Goal: Communication & Community: Answer question/provide support

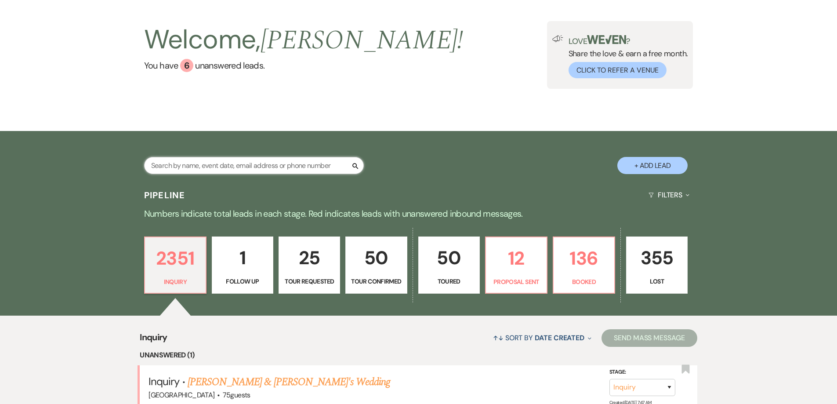
click at [267, 164] on input "text" at bounding box center [254, 165] width 220 height 17
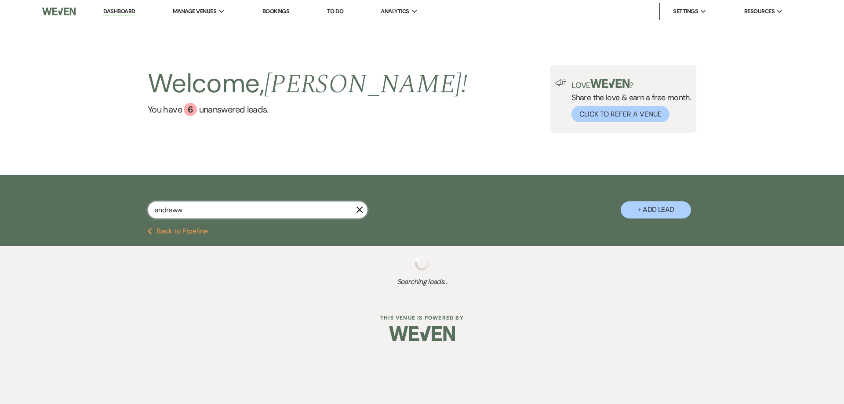
type input "[PERSON_NAME]"
select select "4"
select select "5"
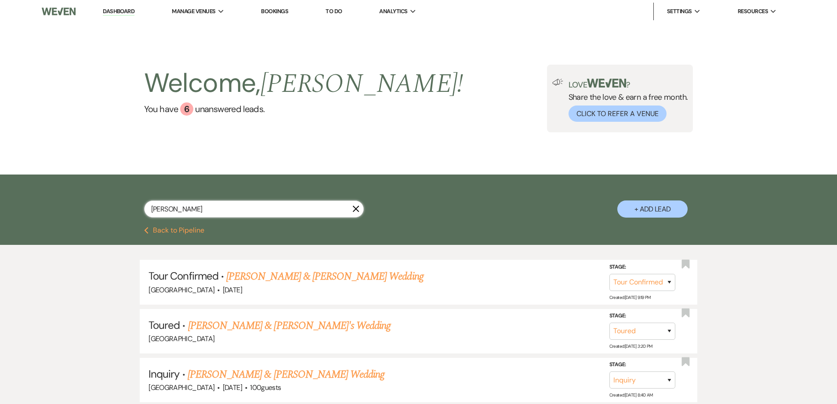
drag, startPoint x: 203, startPoint y: 211, endPoint x: 140, endPoint y: 212, distance: 62.9
click at [140, 212] on div "[PERSON_NAME] + Add Lead" at bounding box center [418, 202] width 633 height 46
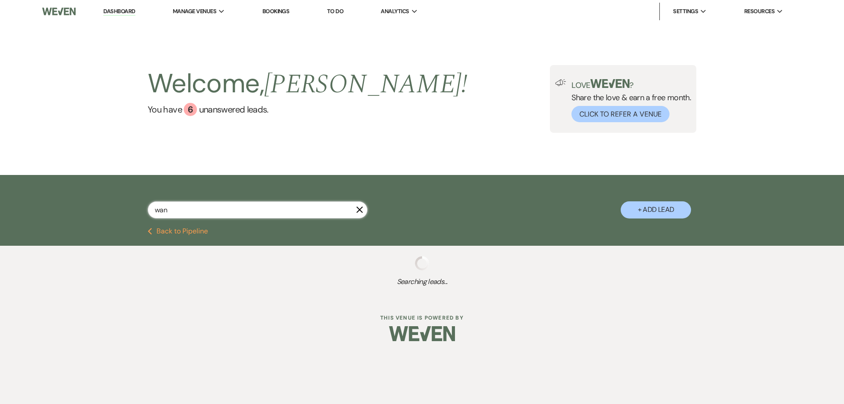
type input "wand"
select select "4"
select select "8"
select select "1"
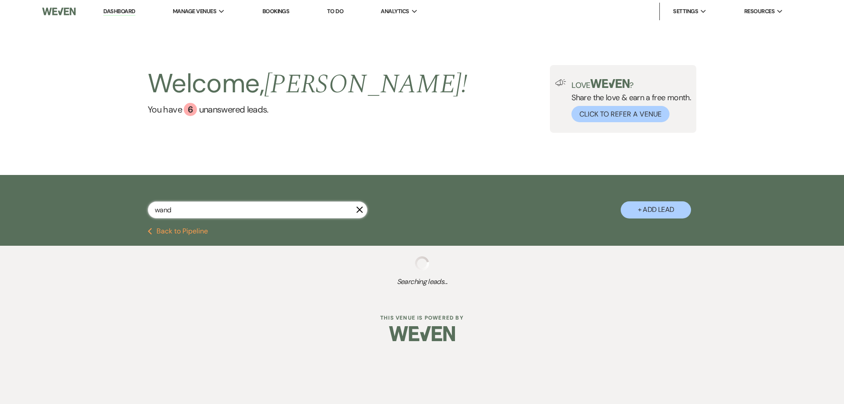
select select "4"
select select "5"
select select "2"
select select "8"
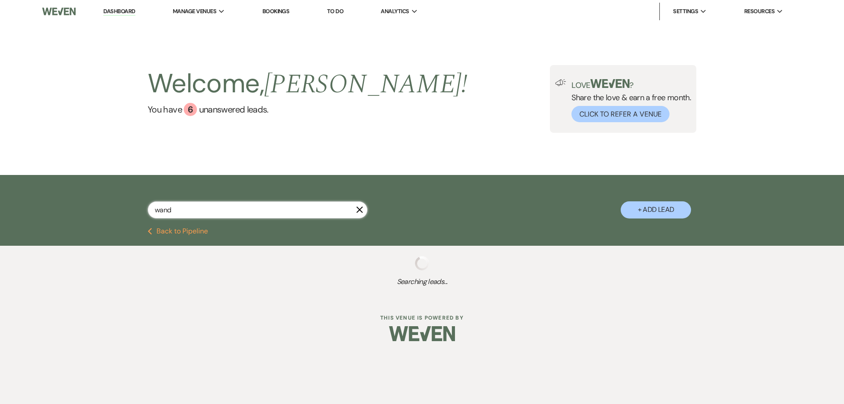
select select "8"
select select "5"
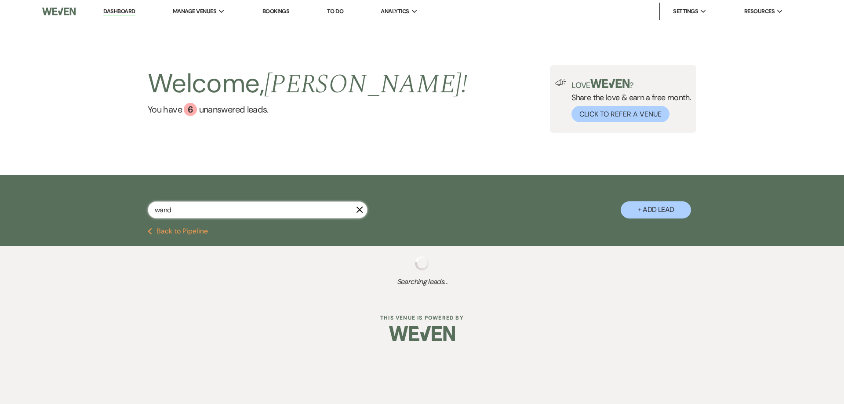
select select "8"
select select "5"
select select "2"
select select "8"
select select "5"
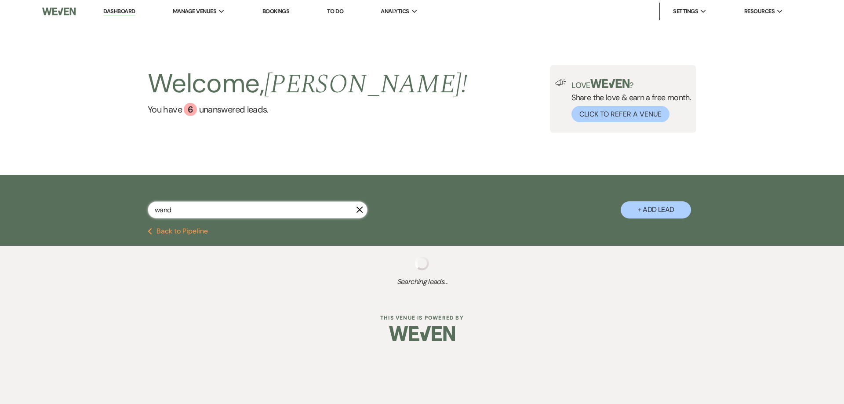
select select "8"
select select "2"
select select "8"
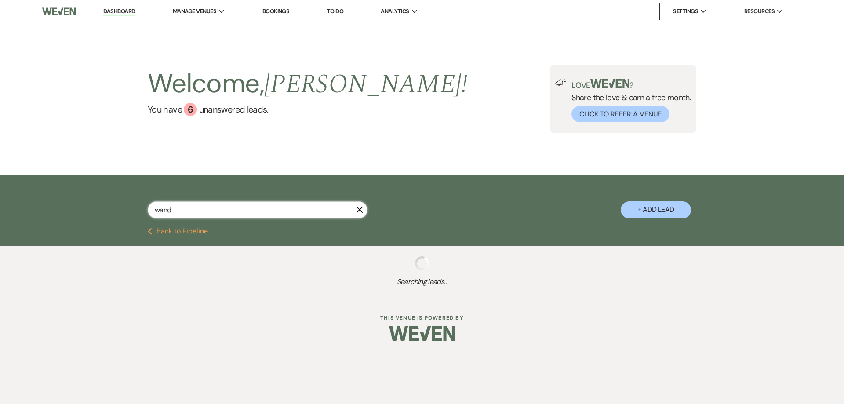
select select "8"
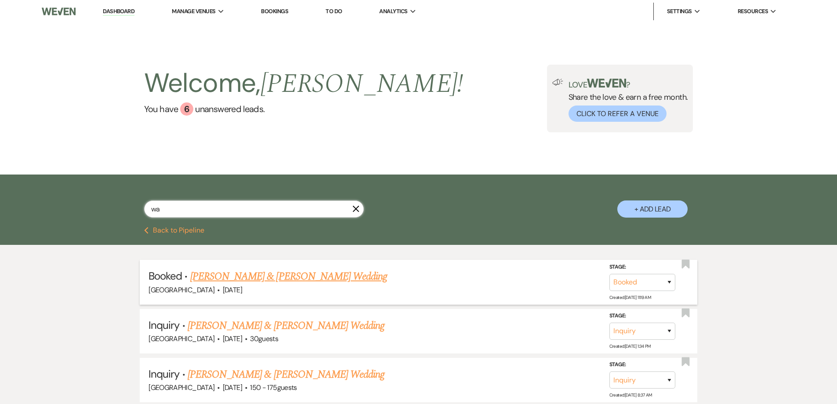
type input "w"
click at [290, 203] on input "text" at bounding box center [254, 208] width 220 height 17
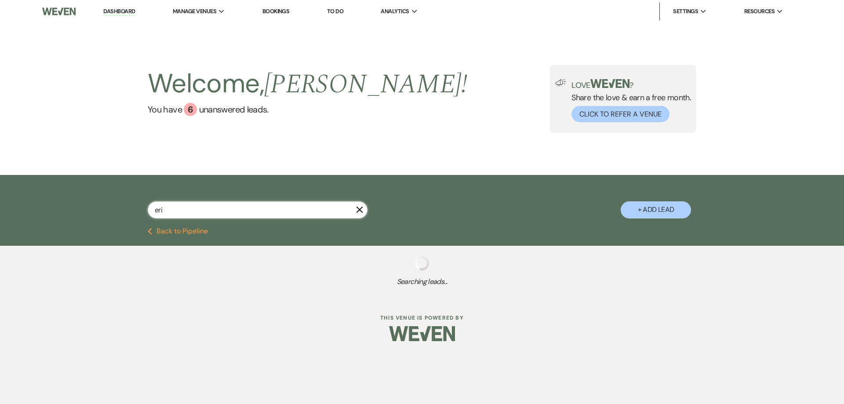
type input "[PERSON_NAME]"
select select "5"
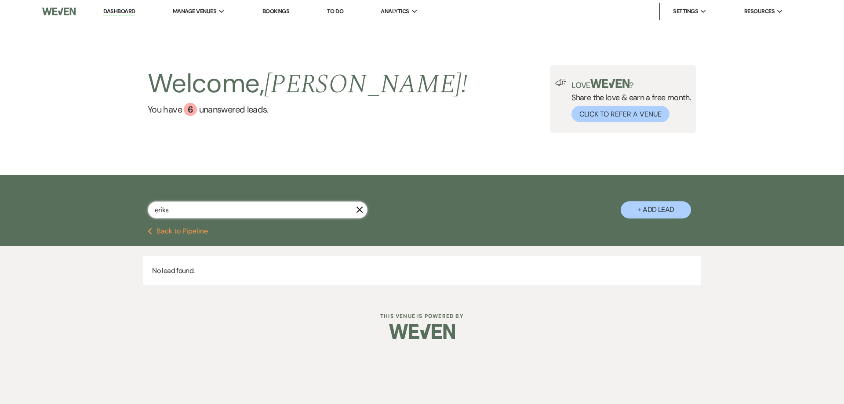
type input "[PERSON_NAME]"
select select "5"
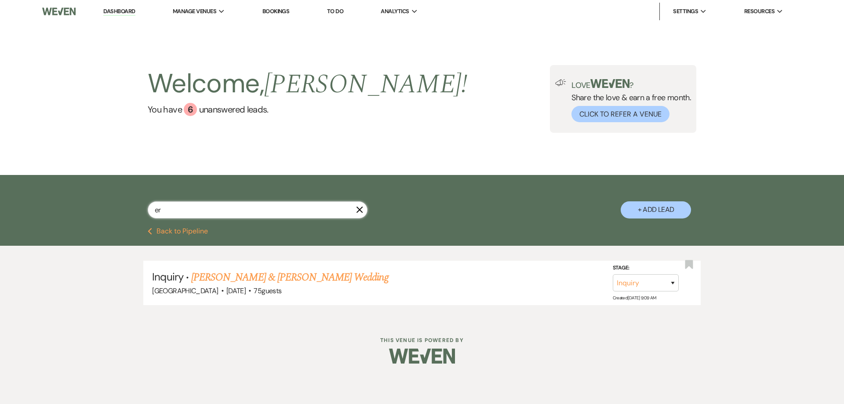
type input "e"
type input "[PERSON_NAME]"
select select "5"
select select "8"
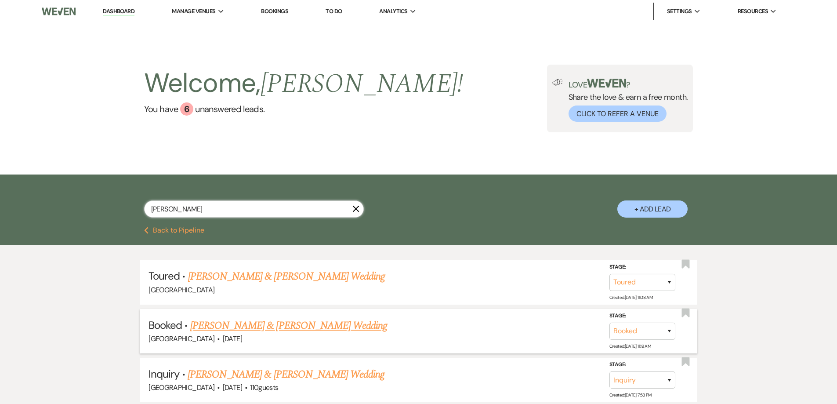
type input "[PERSON_NAME]"
click at [267, 329] on link "[PERSON_NAME] & [PERSON_NAME] Wedding" at bounding box center [288, 326] width 197 height 16
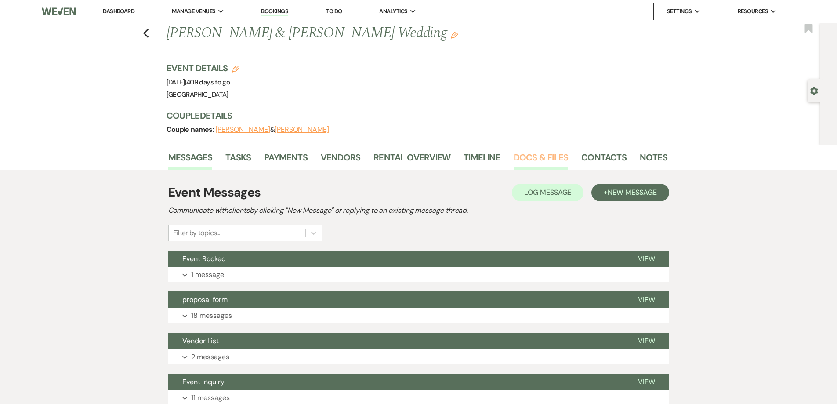
click at [545, 158] on link "Docs & Files" at bounding box center [541, 159] width 55 height 19
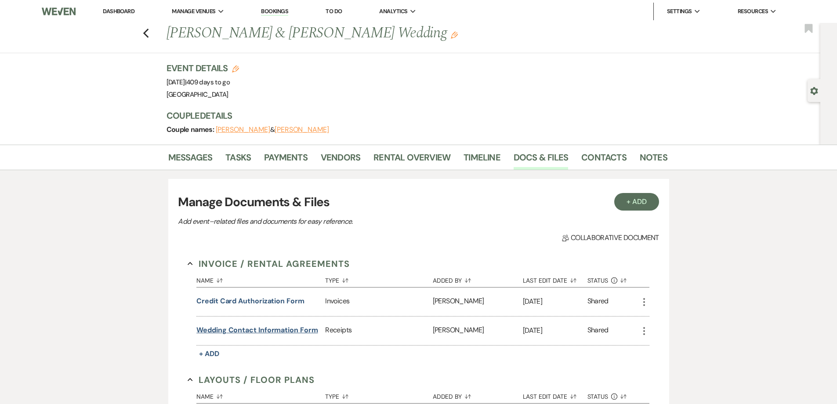
click at [279, 333] on button "Wedding Contact Information Form" at bounding box center [256, 330] width 121 height 11
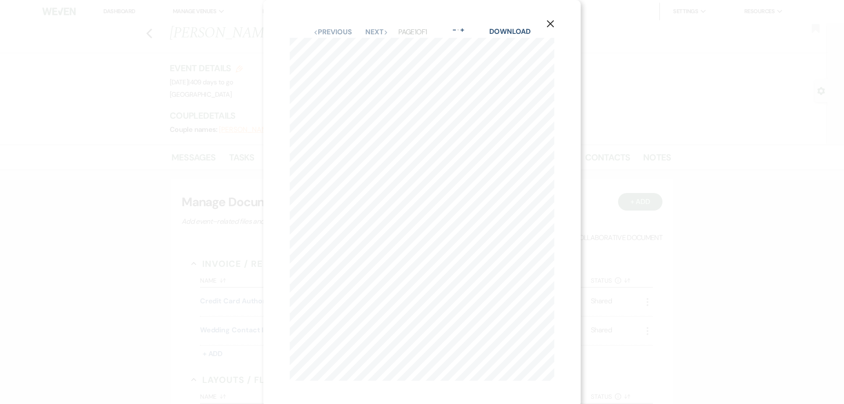
click at [550, 25] on use "button" at bounding box center [550, 23] width 7 height 7
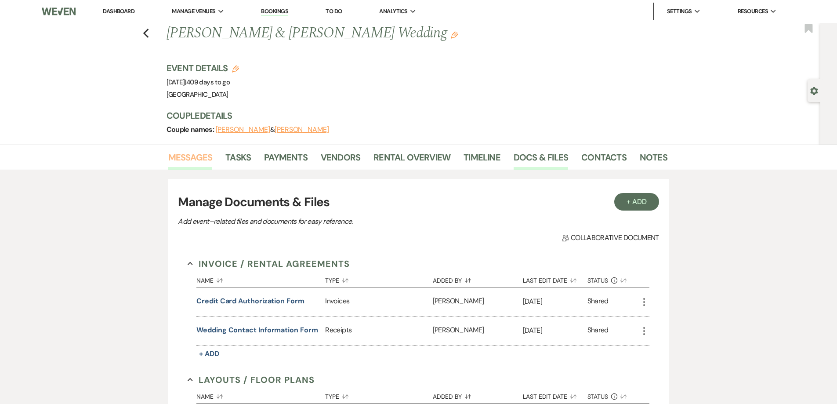
click at [209, 158] on link "Messages" at bounding box center [190, 159] width 44 height 19
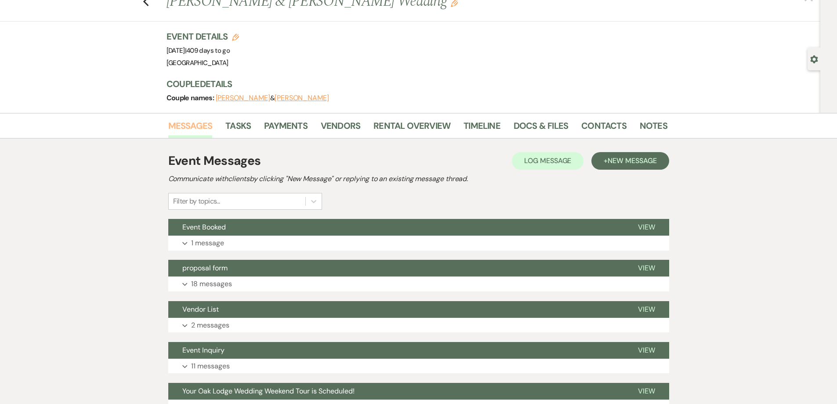
scroll to position [112, 0]
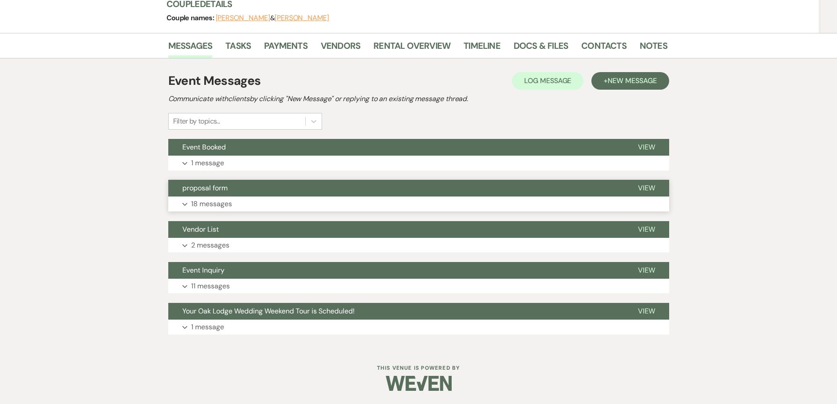
click at [218, 205] on p "18 messages" at bounding box center [211, 203] width 41 height 11
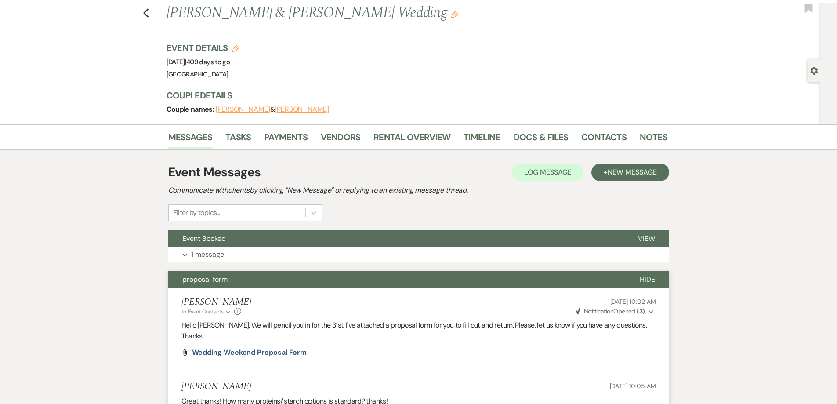
scroll to position [0, 0]
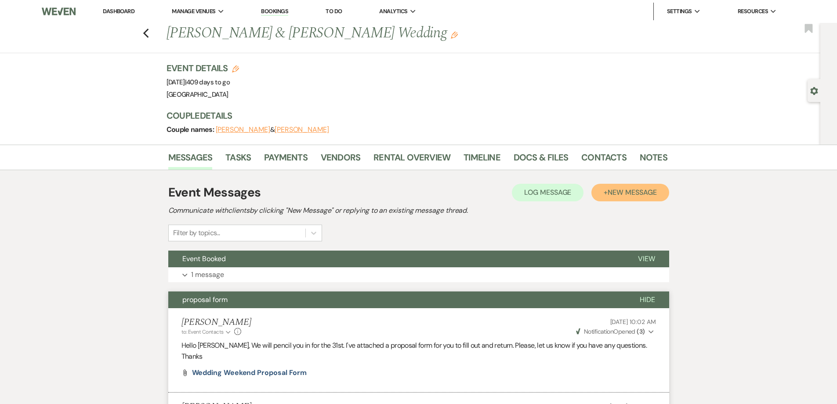
click at [617, 197] on button "+ New Message" at bounding box center [630, 193] width 77 height 18
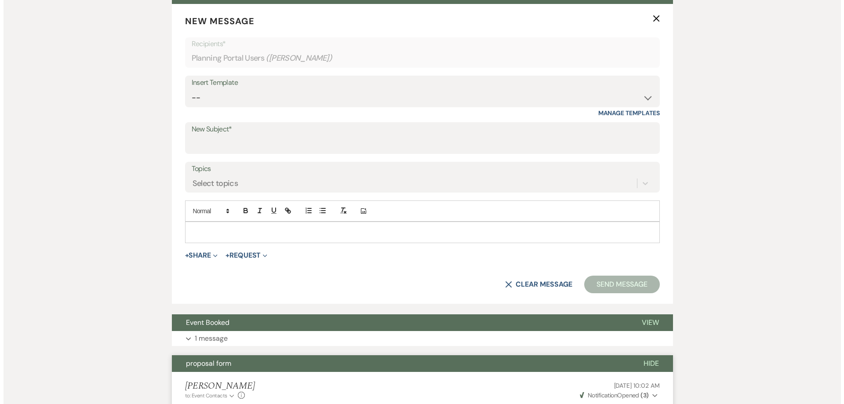
scroll to position [264, 0]
click at [253, 252] on button "+ Request Expand" at bounding box center [243, 254] width 42 height 7
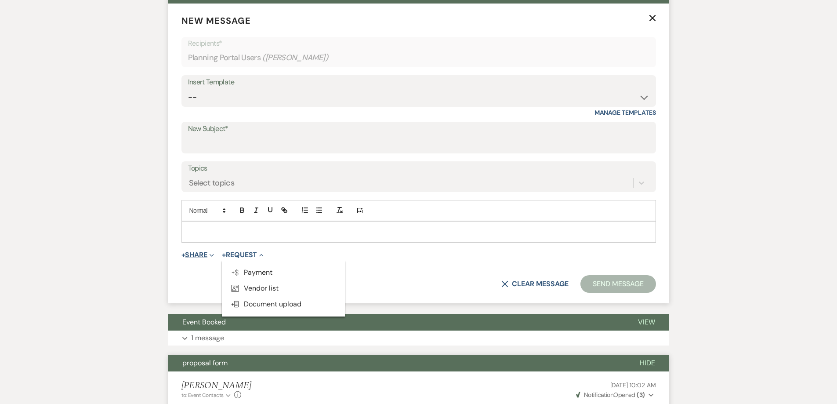
click at [214, 252] on span "Expand" at bounding box center [210, 254] width 7 height 9
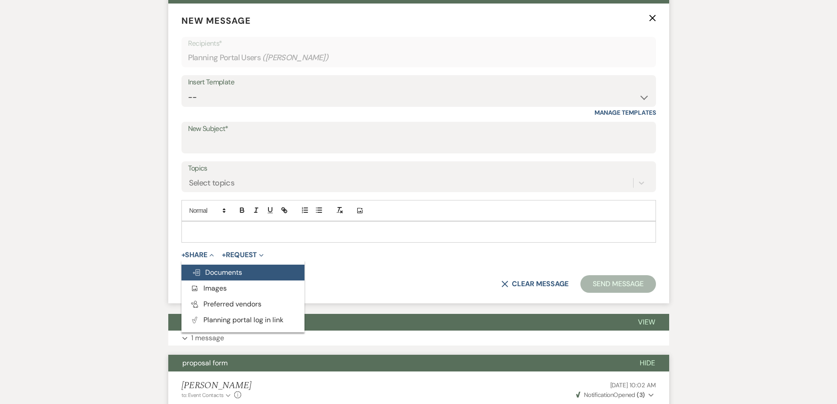
click at [218, 272] on span "Doc Upload Documents" at bounding box center [217, 272] width 50 height 9
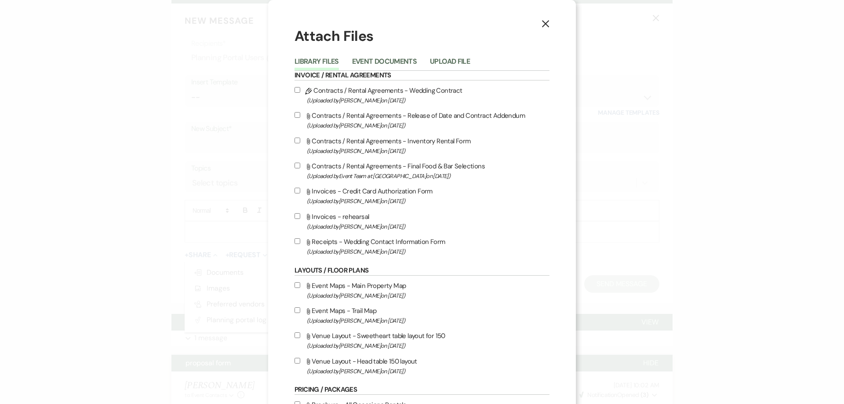
click at [295, 240] on input "Attach File Receipts - Wedding Contact Information Form (Uploaded by [PERSON_NA…" at bounding box center [298, 241] width 6 height 6
checkbox input "true"
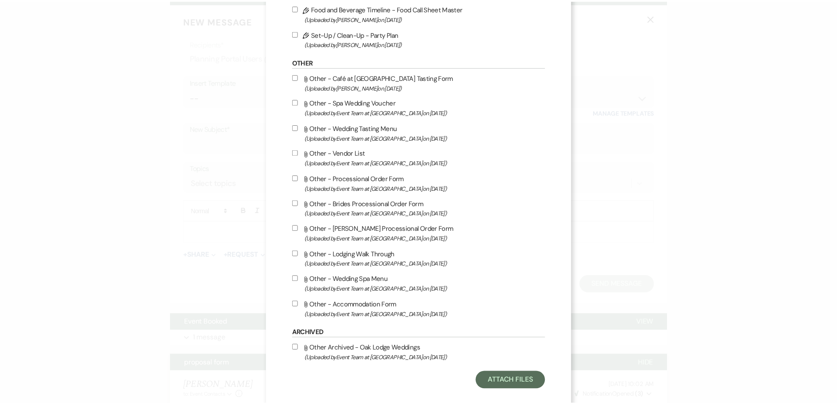
scroll to position [957, 0]
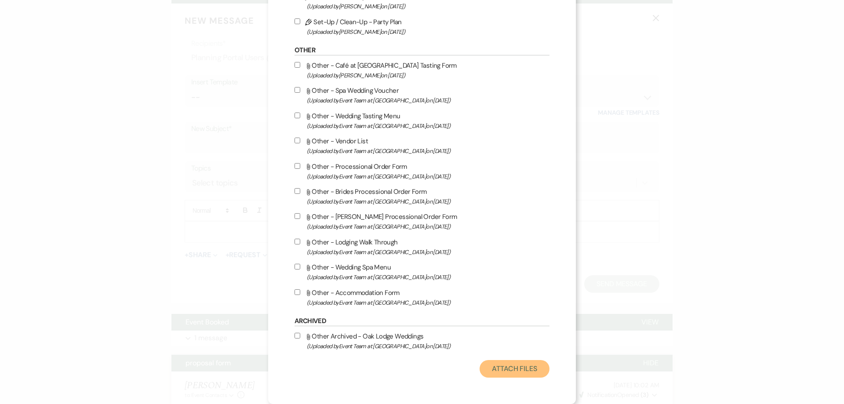
click at [512, 373] on button "Attach Files" at bounding box center [515, 369] width 70 height 18
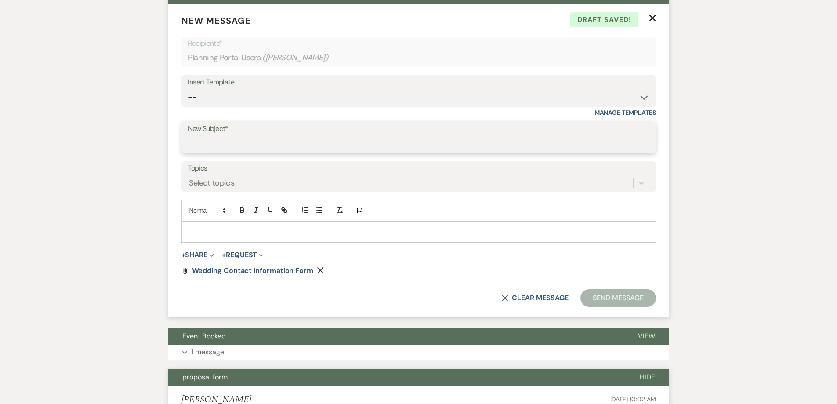
click at [247, 135] on input "New Subject*" at bounding box center [419, 143] width 462 height 17
type input "D"
type input "P"
type input "contact form"
type button "ordered"
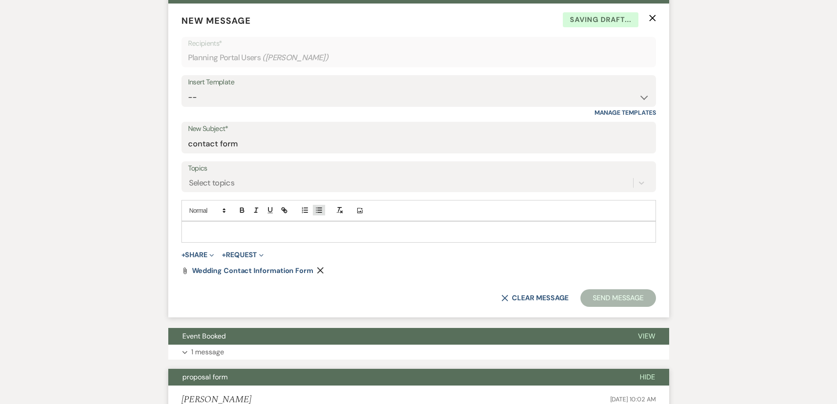
type button "bullet"
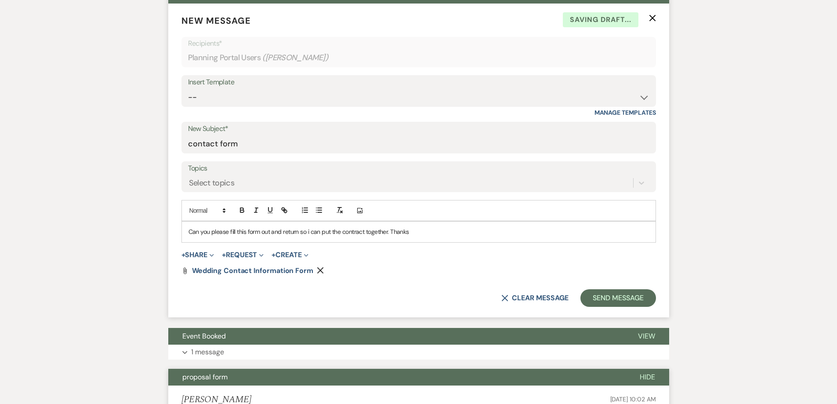
click at [207, 231] on p "Can you please fill this form out and return so i can put the contract together…" at bounding box center [419, 232] width 461 height 10
click at [284, 233] on p "Please fill this form out and return so i can put the contract together. Thanks" at bounding box center [419, 232] width 461 height 10
click at [624, 293] on button "Send Message" at bounding box center [618, 298] width 75 height 18
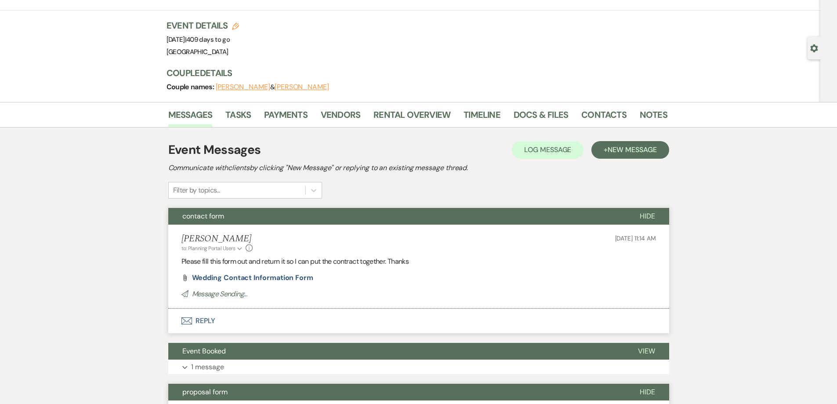
scroll to position [0, 0]
